Goal: Find specific page/section: Find specific page/section

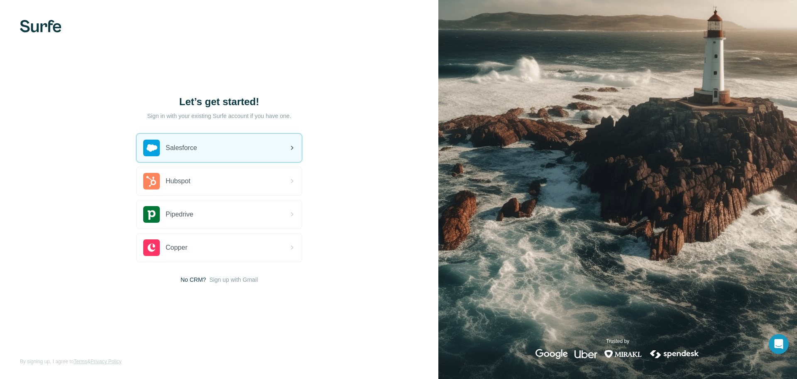
click at [190, 147] on span "Salesforce" at bounding box center [182, 148] width 32 height 10
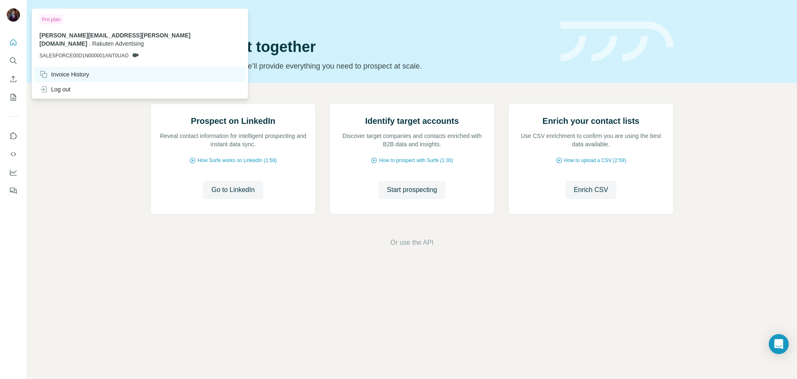
click at [60, 70] on div "Invoice History" at bounding box center [64, 74] width 50 height 8
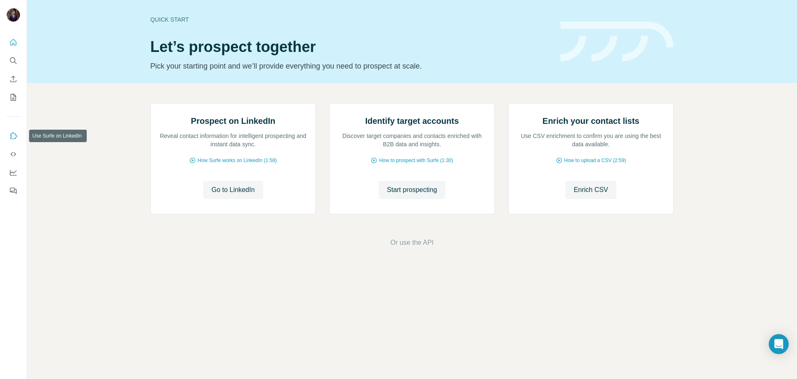
click at [11, 138] on icon "Use Surfe on LinkedIn" at bounding box center [13, 136] width 8 height 8
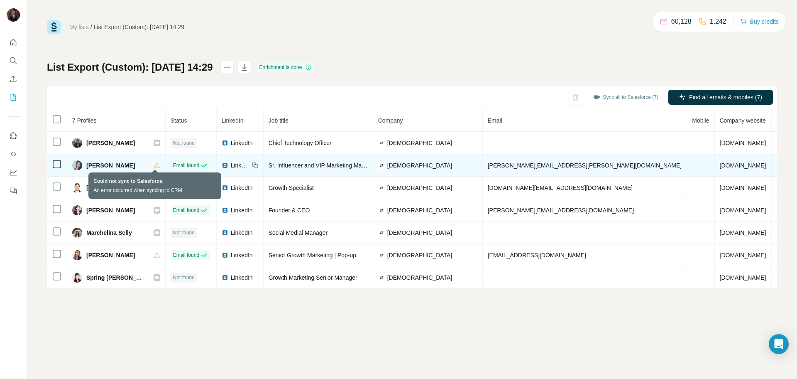
click at [154, 164] on icon at bounding box center [157, 164] width 6 height 5
click at [156, 163] on icon at bounding box center [157, 164] width 6 height 5
click at [154, 164] on icon at bounding box center [157, 165] width 7 height 7
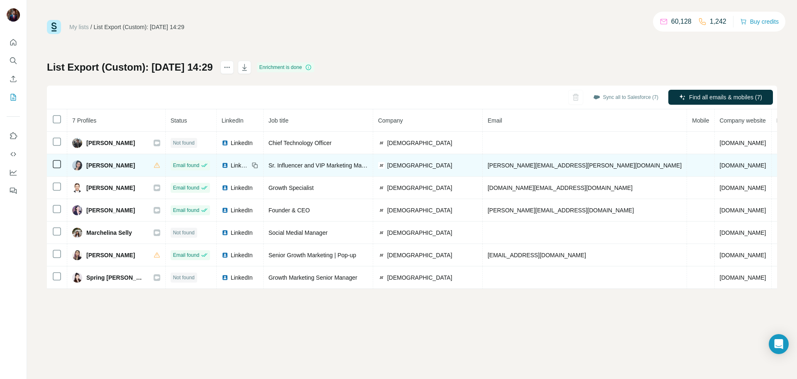
drag, startPoint x: 137, startPoint y: 164, endPoint x: 86, endPoint y: 163, distance: 51.9
click at [86, 163] on div "[PERSON_NAME]" at bounding box center [103, 165] width 63 height 10
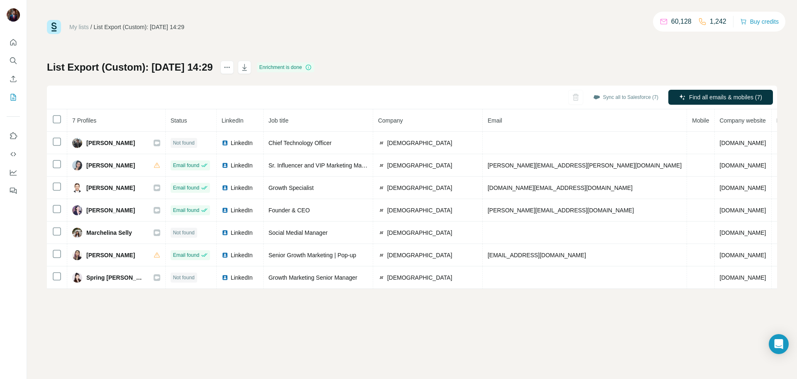
copy span "[PERSON_NAME]"
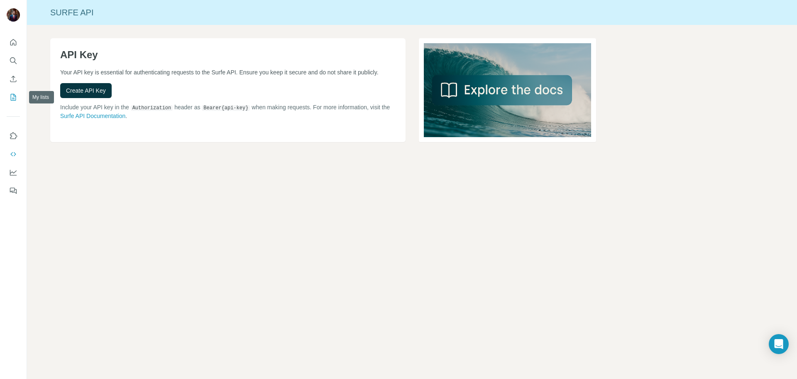
click at [12, 95] on icon "My lists" at bounding box center [13, 97] width 8 height 8
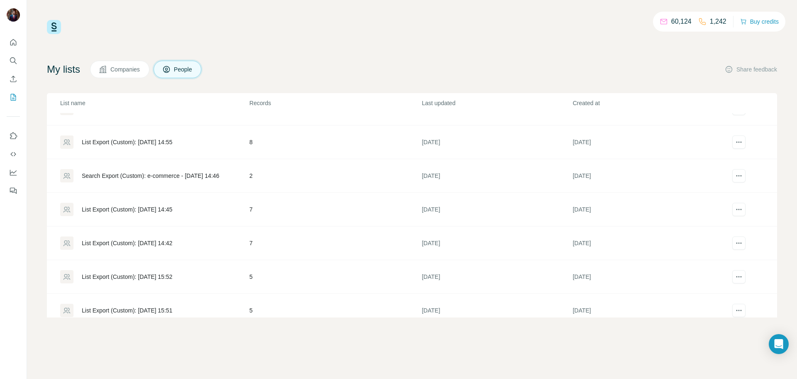
scroll to position [298, 0]
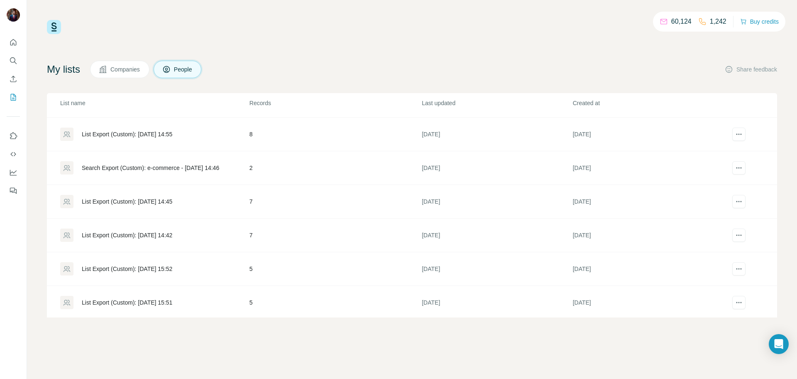
click at [125, 230] on div "List Export (Custom): [DATE] 14:42" at bounding box center [154, 234] width 188 height 13
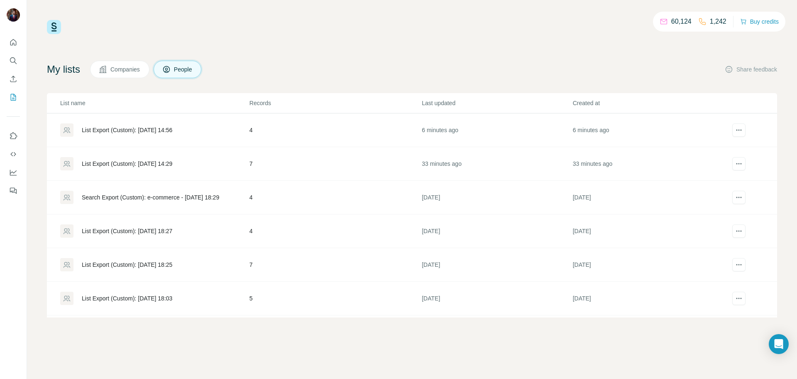
click at [157, 293] on div "List Export (Custom): [DATE] 18:03" at bounding box center [154, 297] width 188 height 13
click at [168, 300] on div "List Export (Custom): [DATE] 18:03" at bounding box center [127, 298] width 90 height 8
click at [126, 231] on div "List Export (Custom): [DATE] 18:27" at bounding box center [127, 231] width 90 height 8
click at [230, 162] on div "List Export (Custom): [DATE] 14:29" at bounding box center [154, 163] width 188 height 13
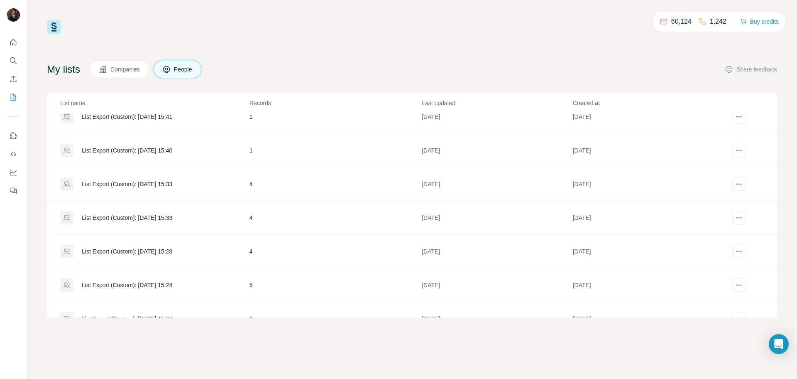
scroll to position [552, 0]
click at [172, 181] on div "List Export (Custom): [DATE] 15:33" at bounding box center [127, 183] width 90 height 8
